Goal: Find specific page/section: Find specific page/section

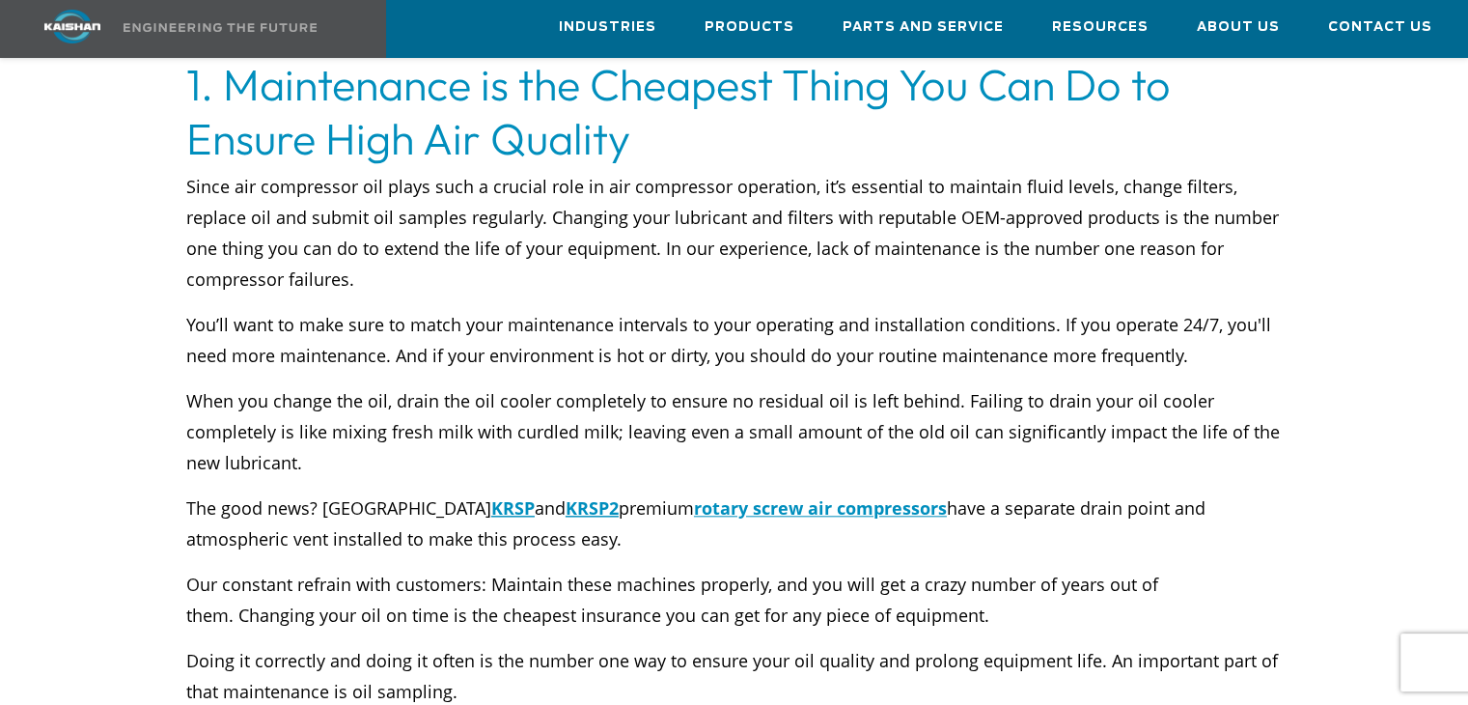
scroll to position [1834, 0]
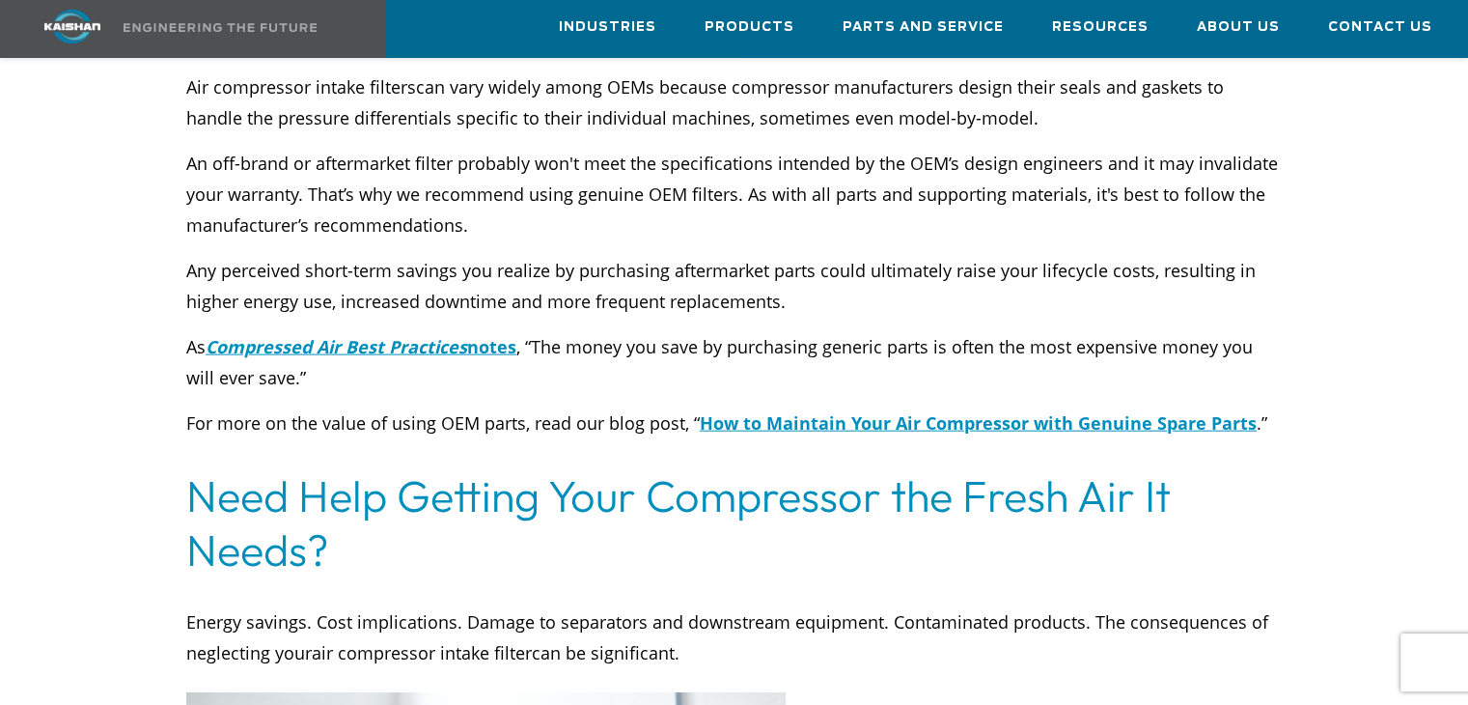
scroll to position [4344, 0]
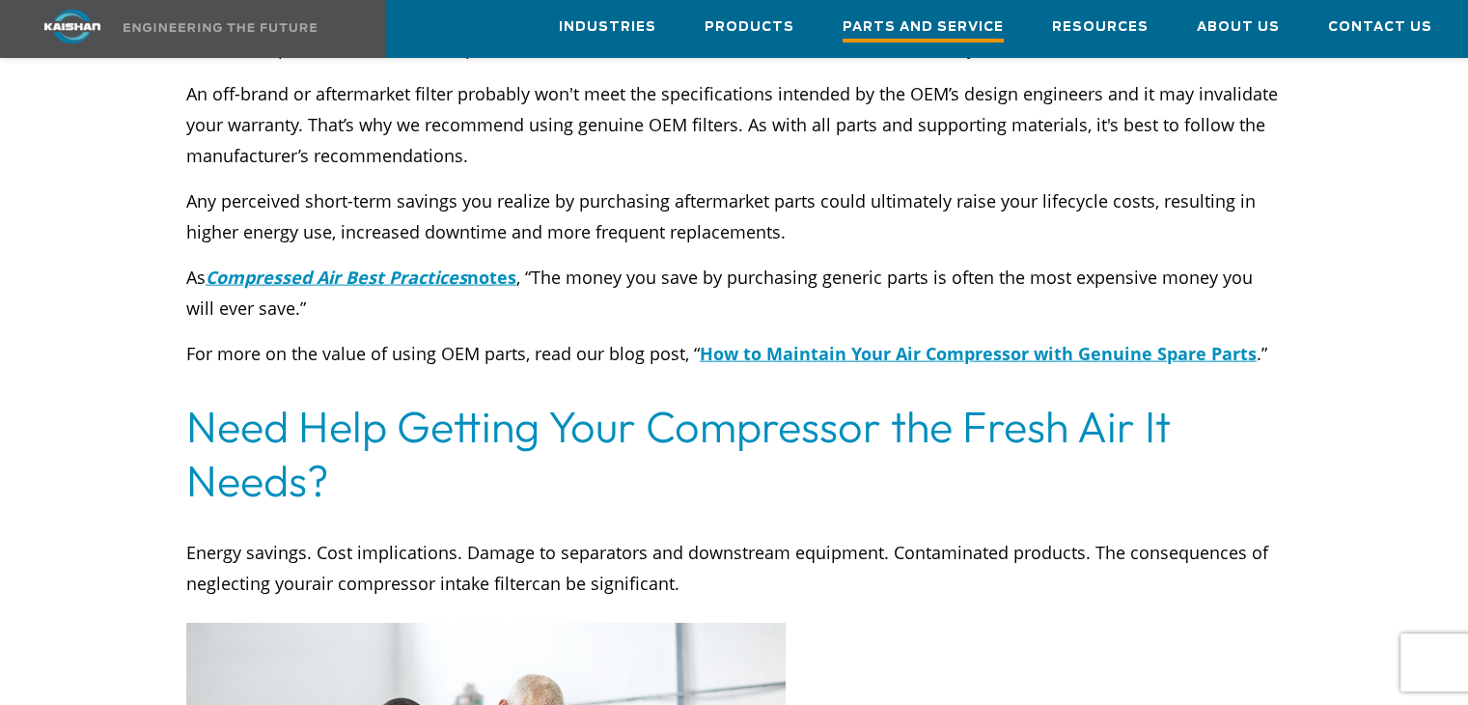
click at [926, 42] on link "Parts and Service" at bounding box center [923, 29] width 161 height 56
